Goal: Transaction & Acquisition: Purchase product/service

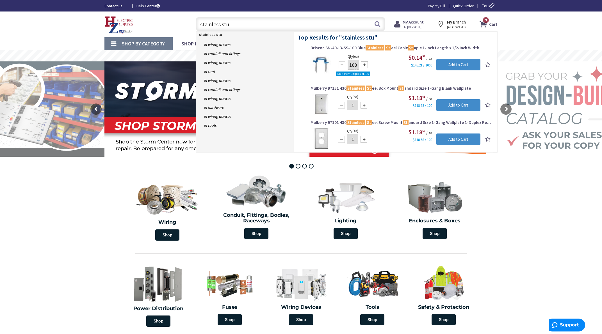
type input "stainless stut"
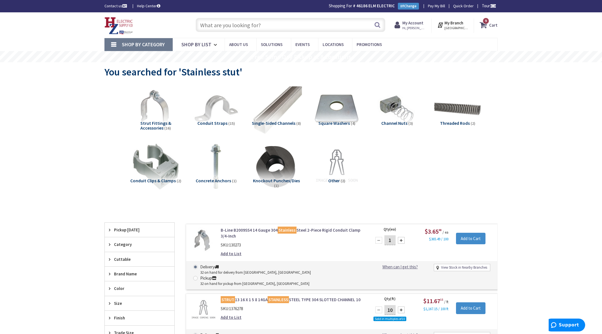
click at [279, 105] on img at bounding box center [276, 109] width 51 height 51
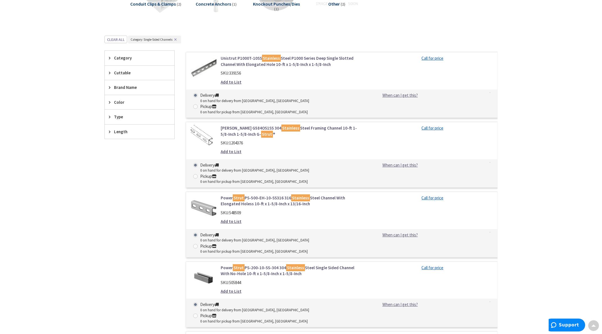
scroll to position [183, 0]
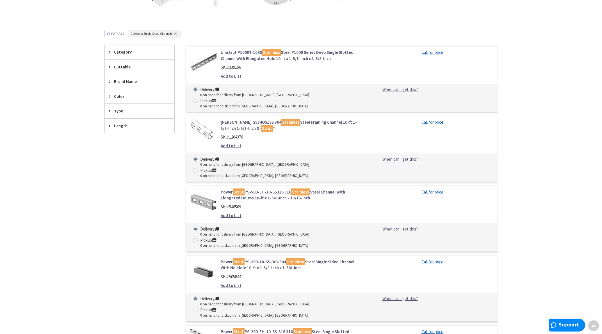
click at [271, 259] on link "Power Strut PS-200-10-SS-304 304 Stainless Steel Single Sided Channel With No-H…" at bounding box center [292, 265] width 143 height 12
